Goal: Navigation & Orientation: Find specific page/section

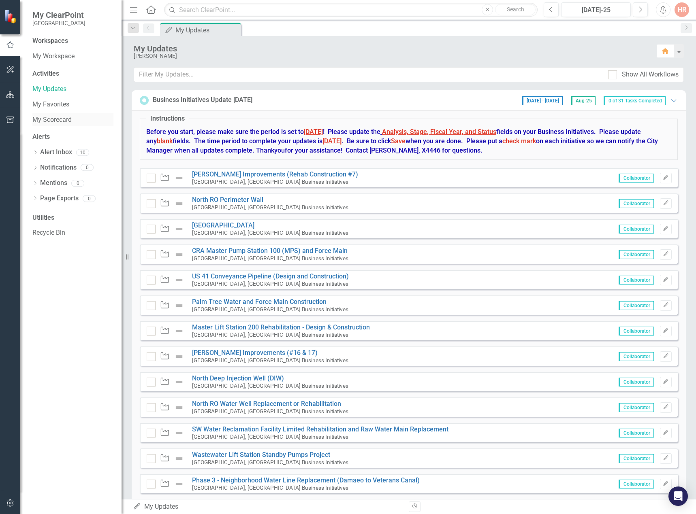
click at [64, 115] on link "My Scorecard" at bounding box center [72, 119] width 81 height 9
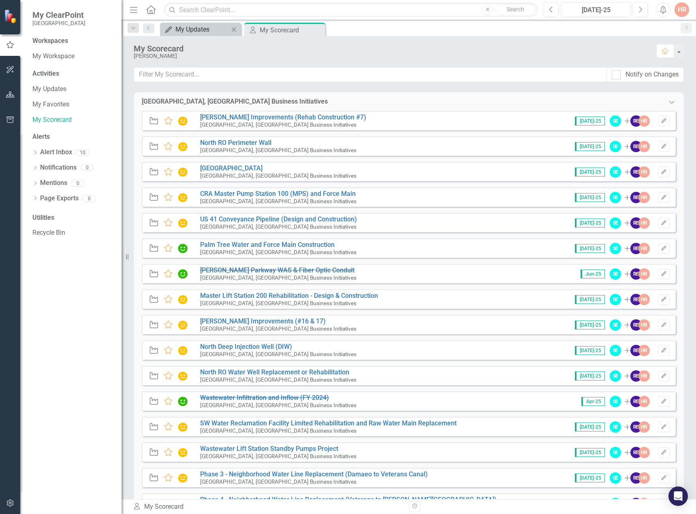
click at [187, 34] on div "My Updates My Updates Close" at bounding box center [200, 29] width 81 height 13
click at [193, 26] on div "My Updates" at bounding box center [201, 29] width 53 height 10
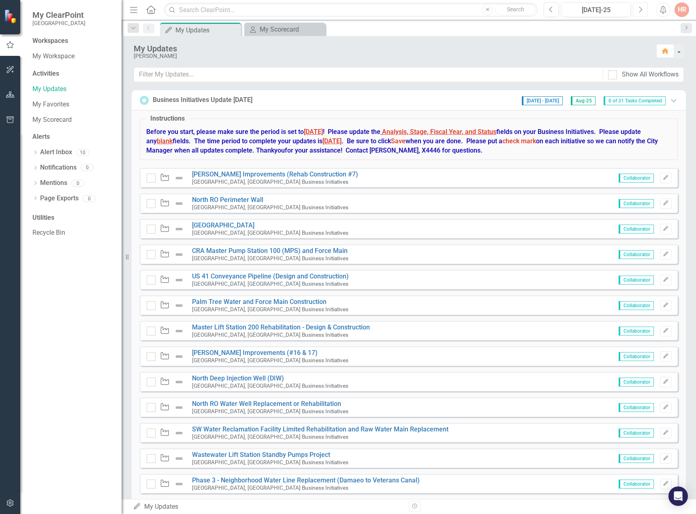
click at [639, 6] on icon "Next" at bounding box center [640, 9] width 4 height 7
click at [58, 117] on link "My Scorecard" at bounding box center [72, 119] width 81 height 9
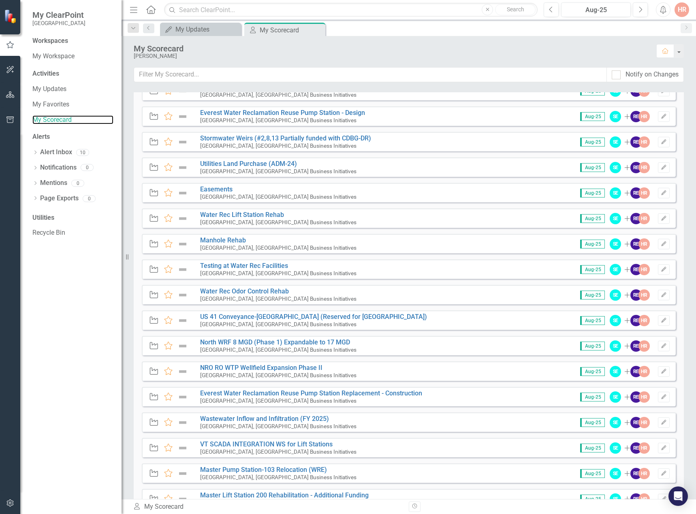
scroll to position [466, 0]
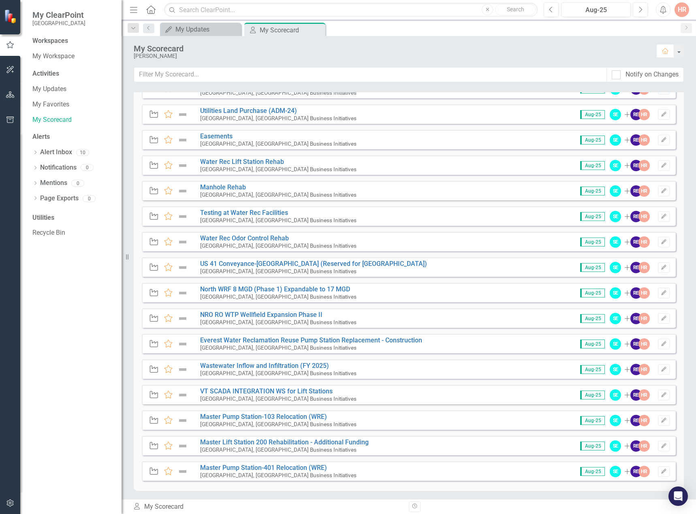
click at [51, 38] on div "Workspaces" at bounding box center [50, 40] width 36 height 9
click at [57, 52] on link "My Workspace" at bounding box center [72, 56] width 81 height 9
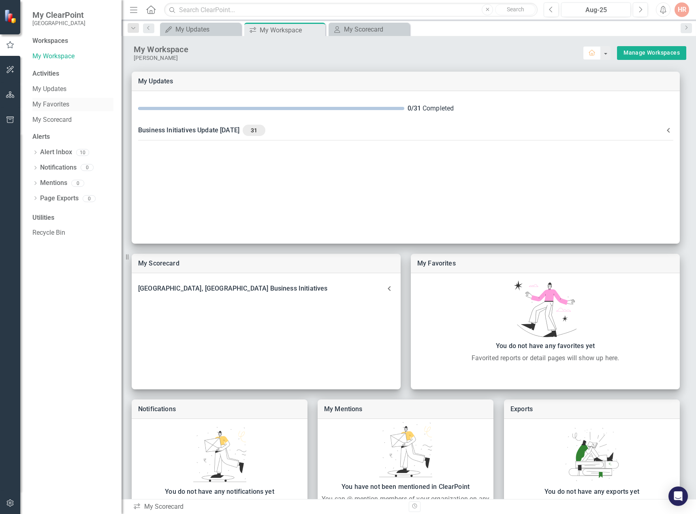
click at [46, 105] on link "My Favorites" at bounding box center [72, 104] width 81 height 9
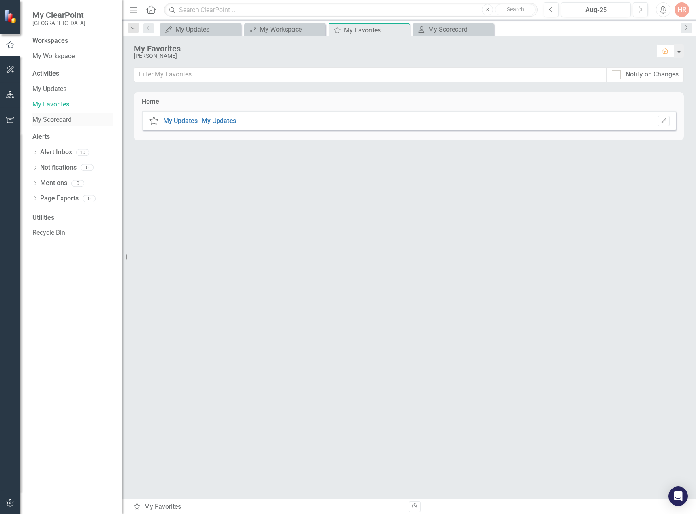
click at [68, 118] on link "My Scorecard" at bounding box center [72, 119] width 81 height 9
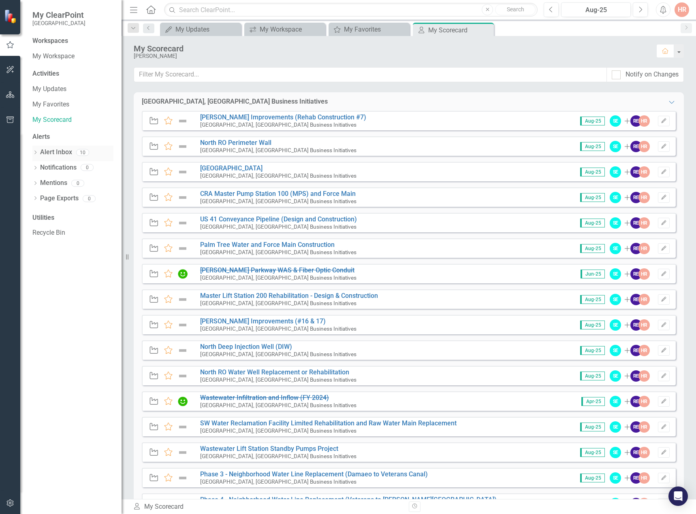
click at [60, 150] on link "Alert Inbox" at bounding box center [56, 152] width 32 height 9
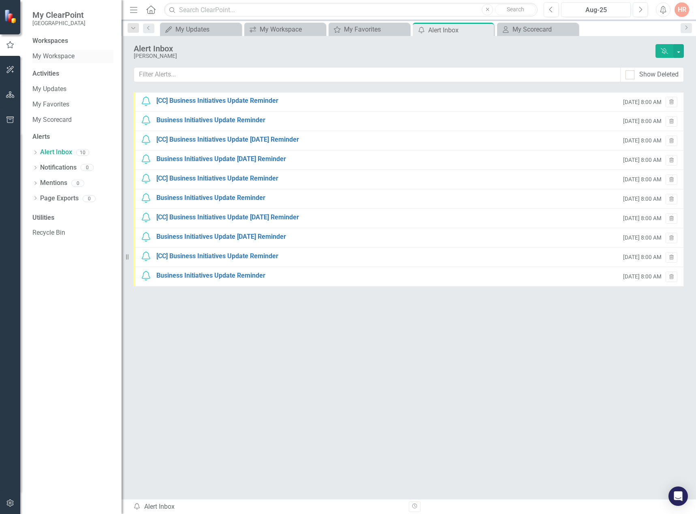
click at [54, 55] on link "My Workspace" at bounding box center [72, 56] width 81 height 9
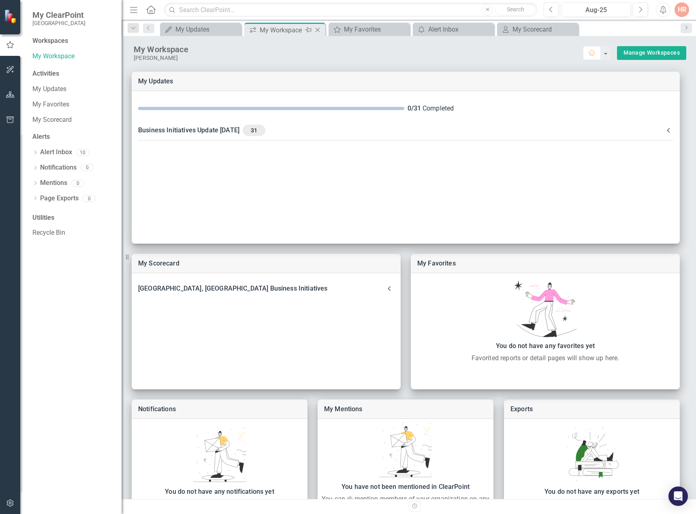
click at [320, 31] on icon "Close" at bounding box center [317, 30] width 8 height 6
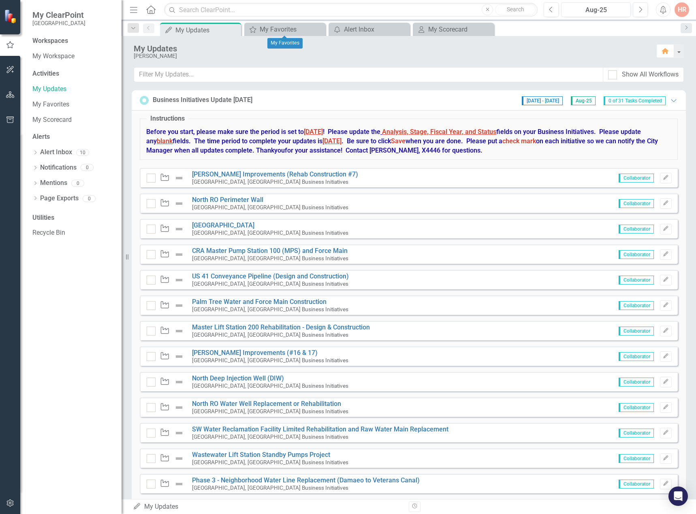
click at [0, 0] on icon at bounding box center [0, 0] width 0 height 0
click at [53, 119] on link "My Scorecard" at bounding box center [72, 119] width 81 height 9
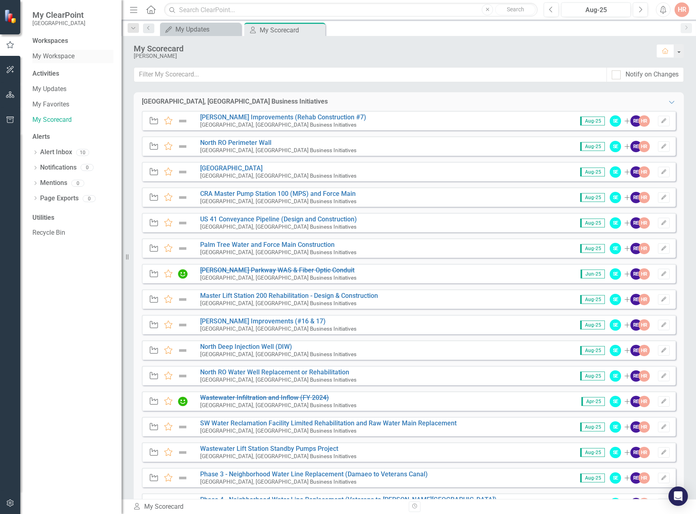
click at [57, 55] on link "My Workspace" at bounding box center [72, 56] width 81 height 9
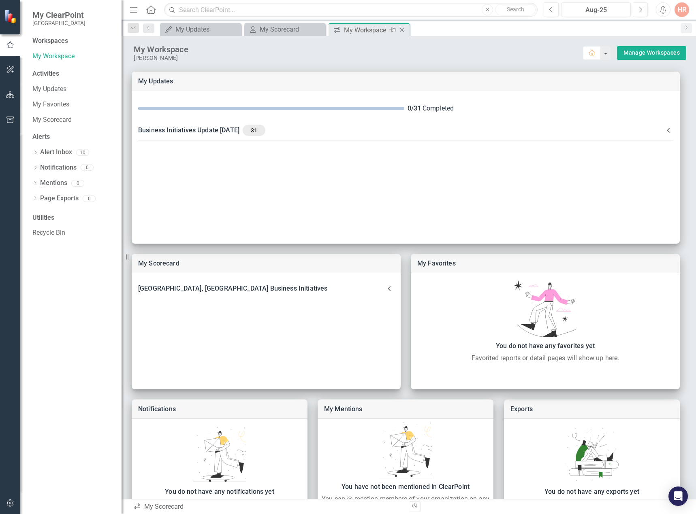
click at [403, 27] on icon "Close" at bounding box center [402, 30] width 8 height 6
